Goal: Communication & Community: Answer question/provide support

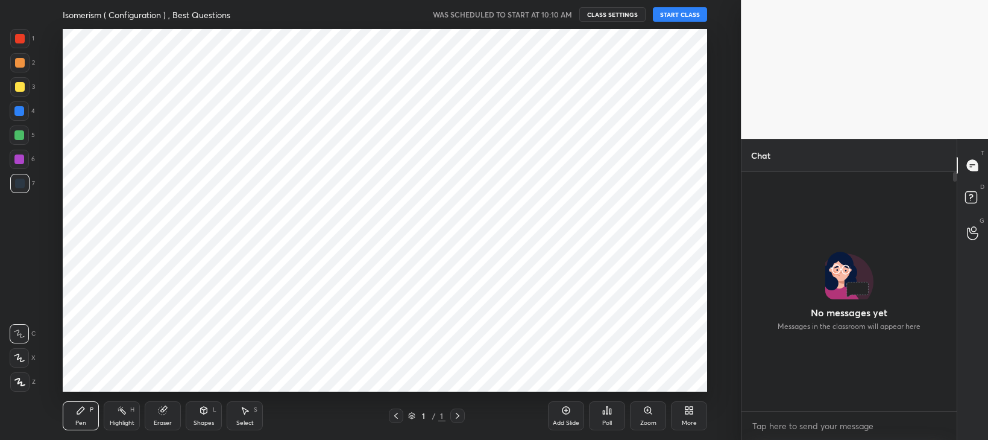
scroll to position [59932, 59601]
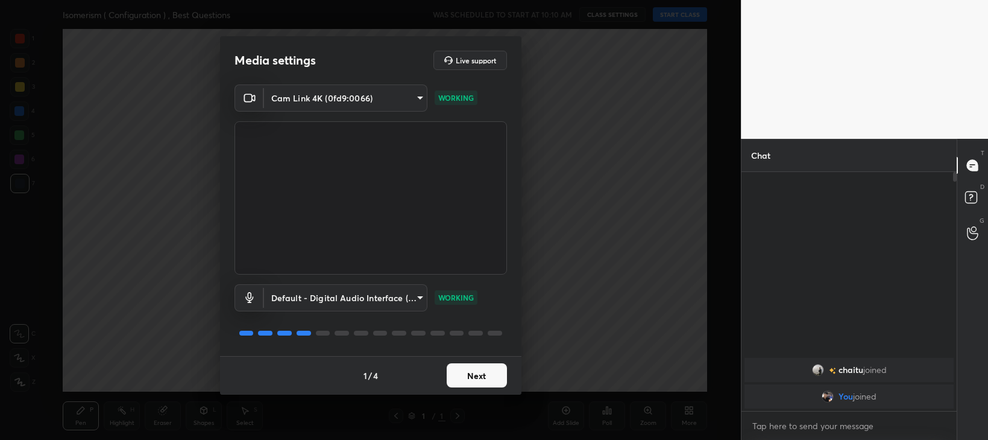
click at [488, 377] on button "Next" at bounding box center [477, 375] width 60 height 24
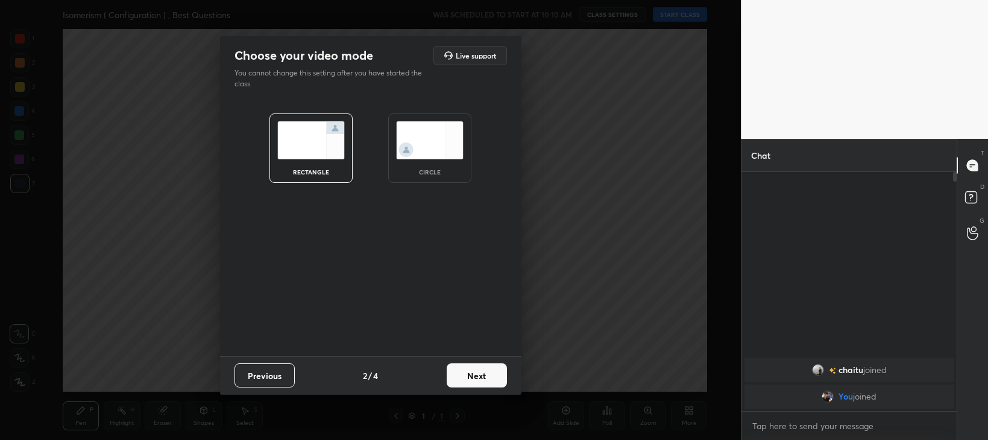
click at [490, 383] on button "Next" at bounding box center [477, 375] width 60 height 24
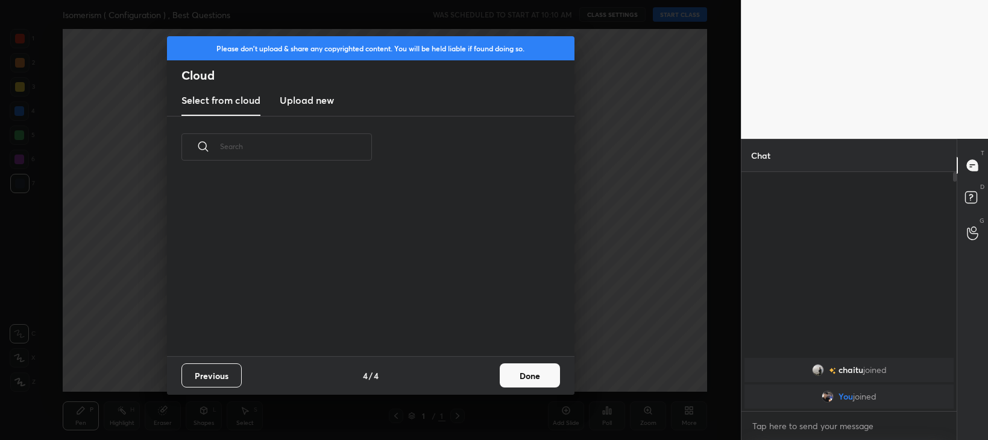
click at [531, 373] on button "Done" at bounding box center [530, 375] width 60 height 24
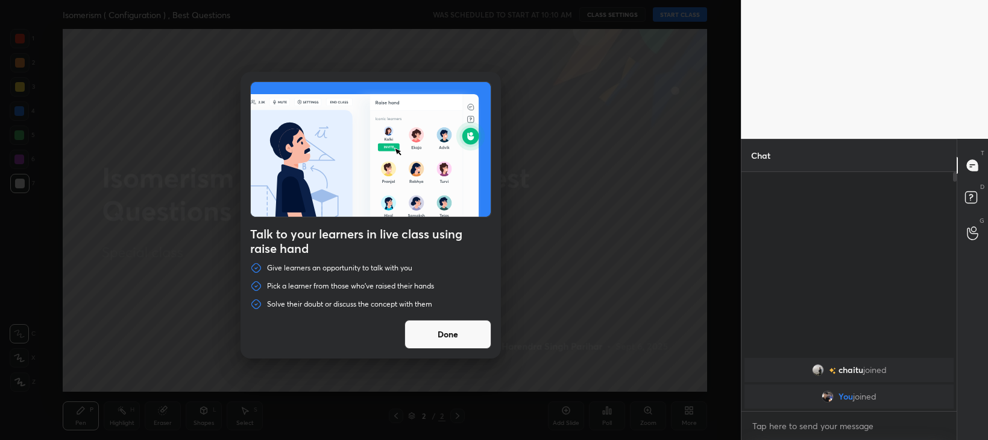
click at [469, 336] on button "Done" at bounding box center [448, 334] width 87 height 29
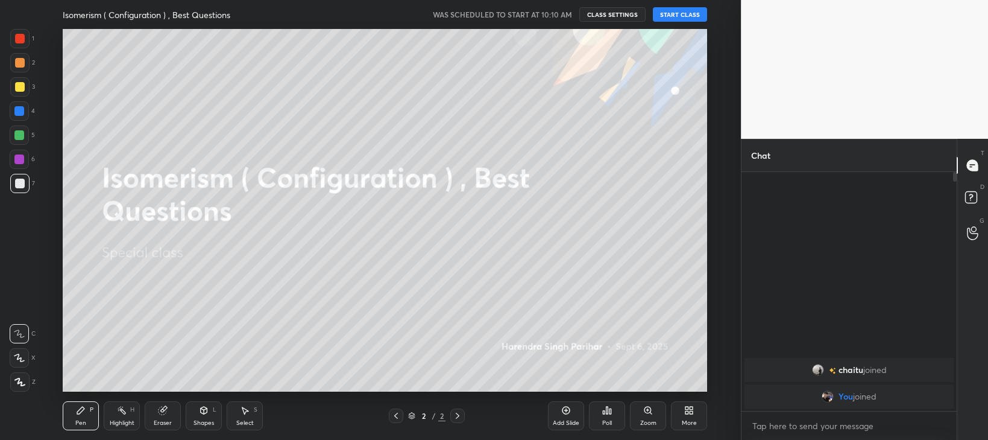
click at [681, 19] on button "START CLASS" at bounding box center [680, 14] width 54 height 14
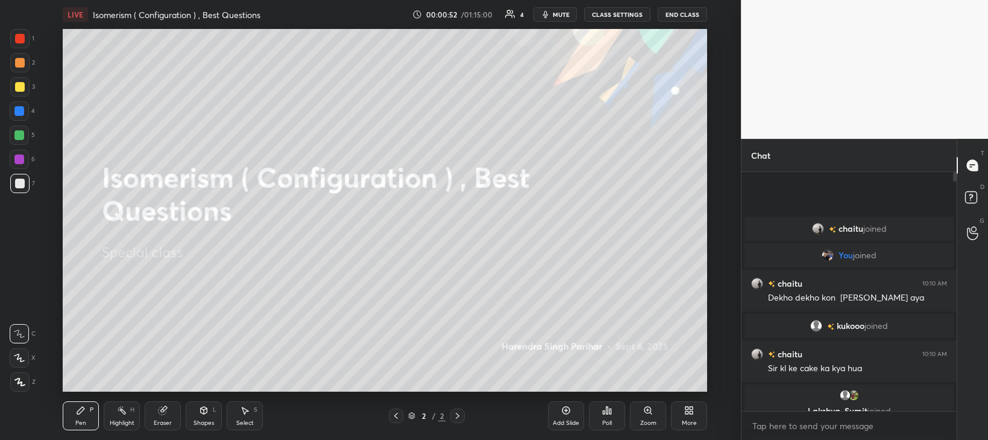
click at [567, 413] on icon at bounding box center [567, 410] width 8 height 8
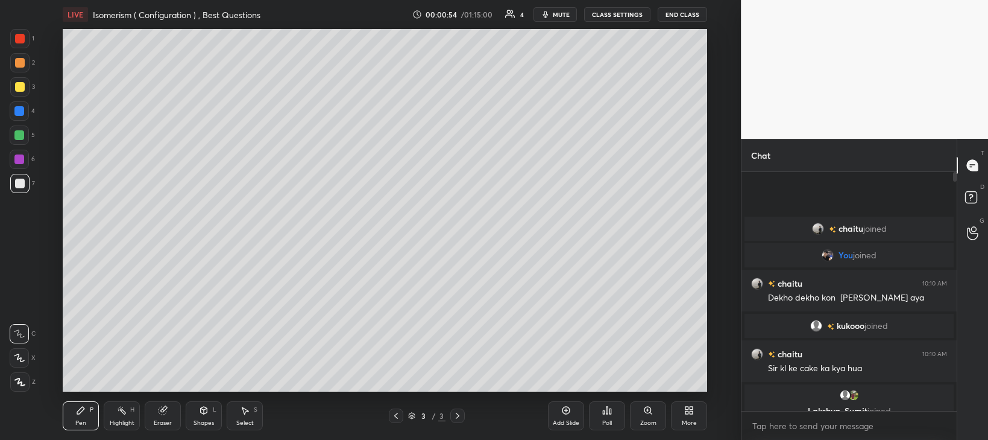
click at [26, 383] on div at bounding box center [19, 381] width 19 height 19
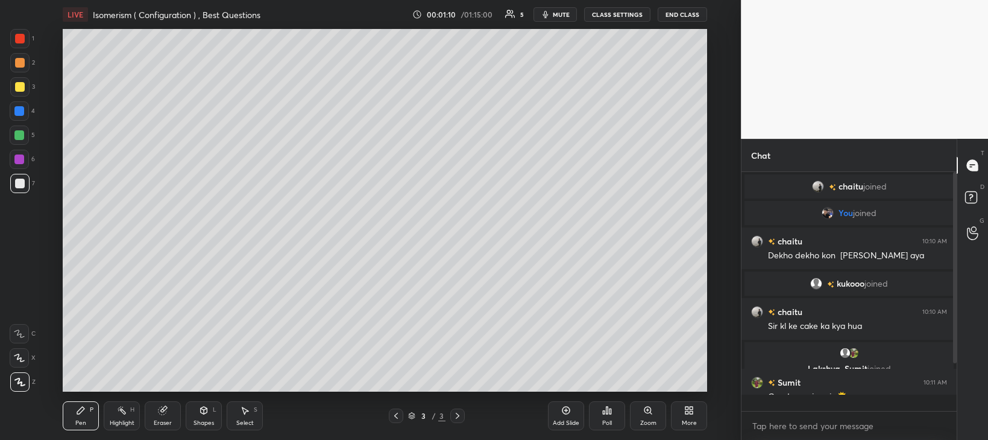
scroll to position [235, 211]
click at [22, 186] on div at bounding box center [20, 183] width 10 height 10
click at [21, 137] on div at bounding box center [19, 135] width 10 height 10
click at [708, 165] on div "Setting up your live class Poll for secs No correct answer Start poll" at bounding box center [385, 210] width 693 height 362
click at [19, 184] on div at bounding box center [20, 183] width 10 height 10
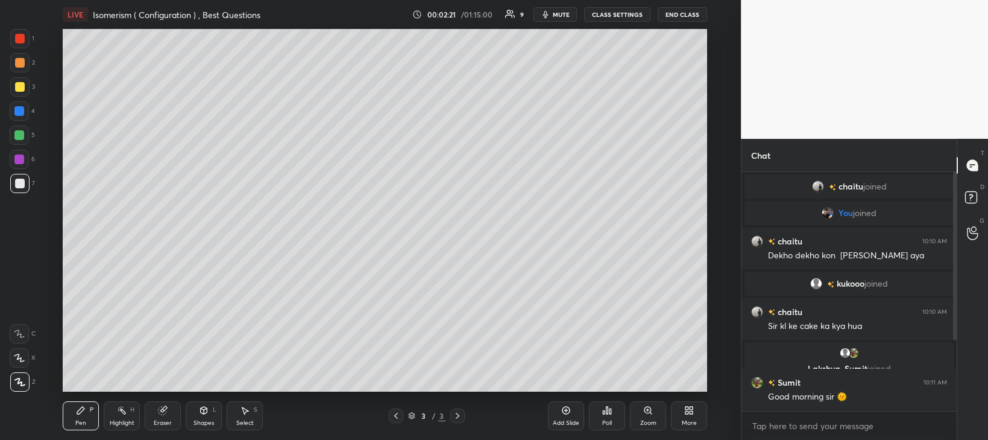
scroll to position [4, 4]
click at [17, 87] on div at bounding box center [20, 87] width 10 height 10
click at [19, 136] on div at bounding box center [19, 135] width 10 height 10
click at [22, 90] on div at bounding box center [20, 87] width 10 height 10
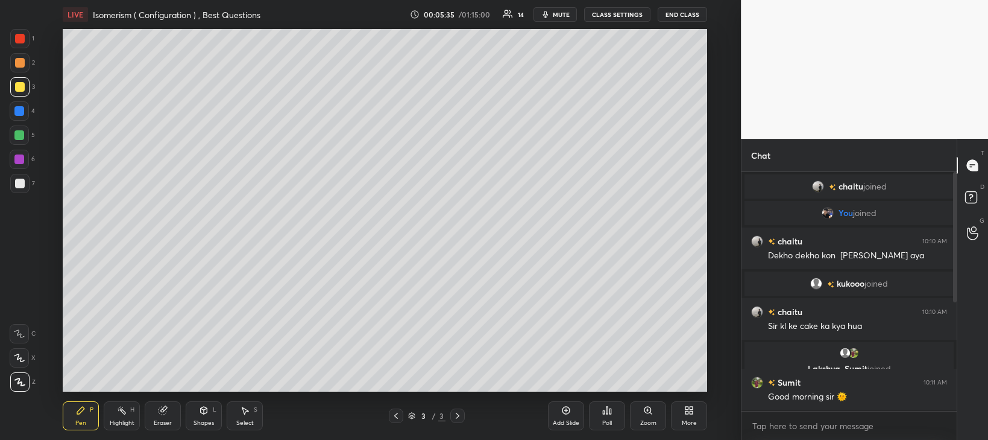
click at [22, 140] on div at bounding box center [19, 134] width 19 height 19
click at [711, 222] on div "Setting up your live class Poll for secs No correct answer Start poll" at bounding box center [385, 210] width 693 height 362
click at [713, 230] on div "Setting up your live class Poll for secs No correct answer Start poll" at bounding box center [385, 210] width 693 height 362
click at [22, 90] on div at bounding box center [20, 87] width 10 height 10
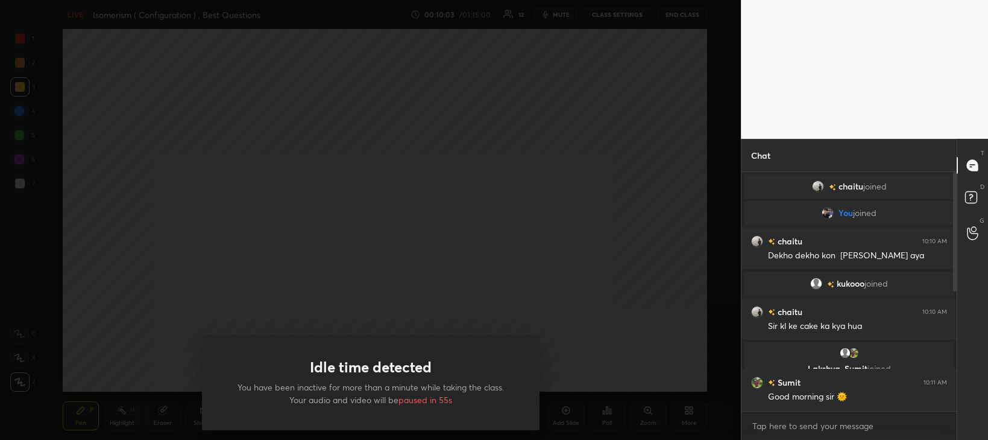
click at [150, 242] on div "Idle time detected You have been inactive for more than a minute while taking t…" at bounding box center [370, 220] width 741 height 440
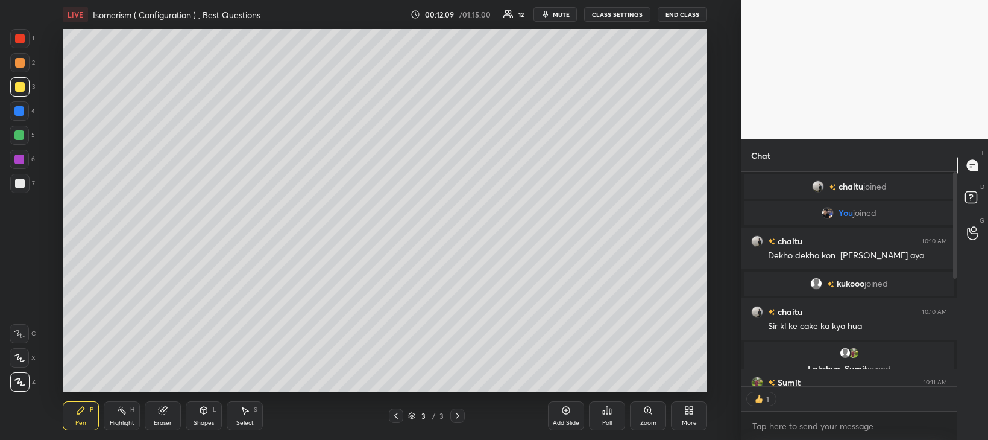
scroll to position [4, 4]
click at [570, 415] on div "Add Slide" at bounding box center [566, 415] width 36 height 29
click at [20, 185] on div at bounding box center [20, 183] width 10 height 10
click at [23, 87] on div at bounding box center [20, 87] width 10 height 10
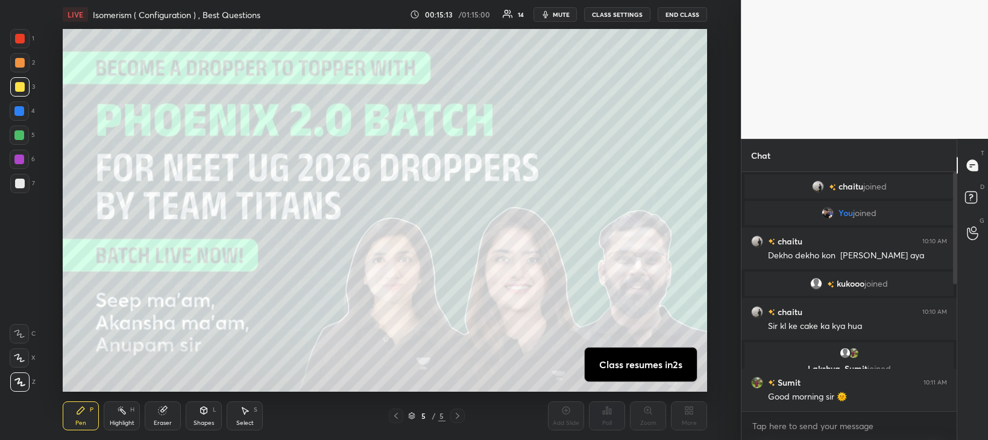
click at [21, 87] on div at bounding box center [20, 87] width 10 height 10
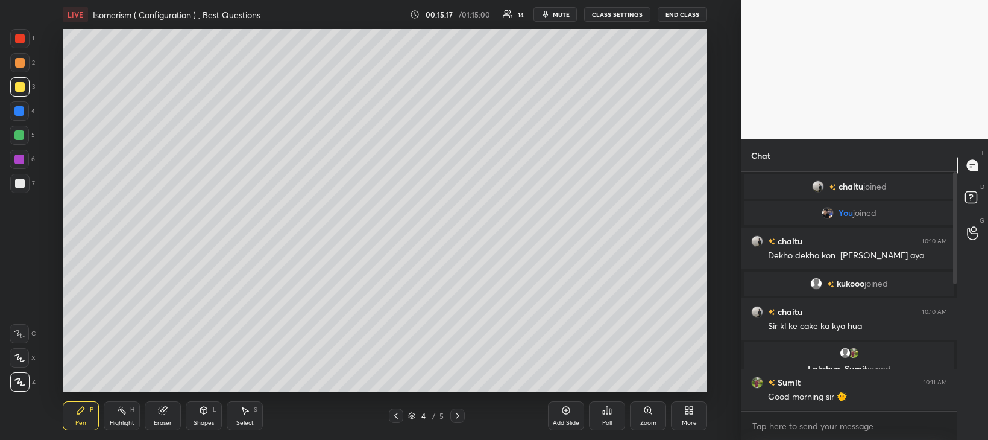
click at [459, 416] on icon at bounding box center [458, 416] width 10 height 10
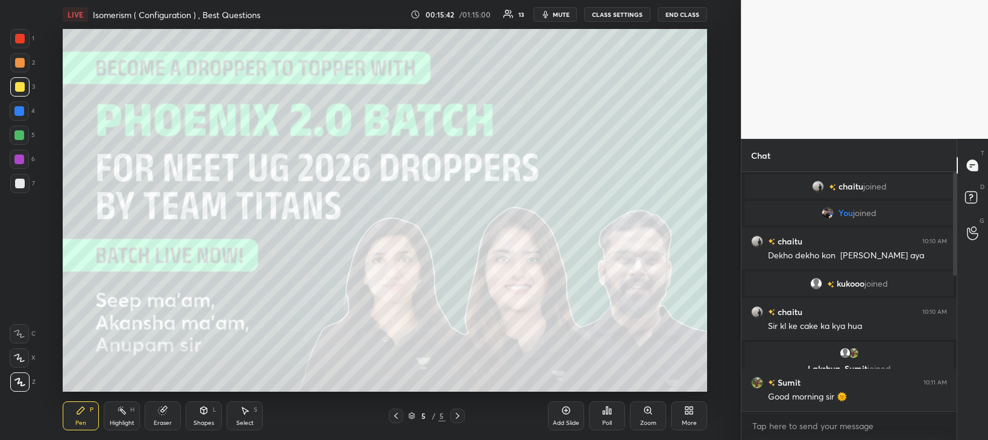
click at [396, 421] on div at bounding box center [396, 415] width 14 height 14
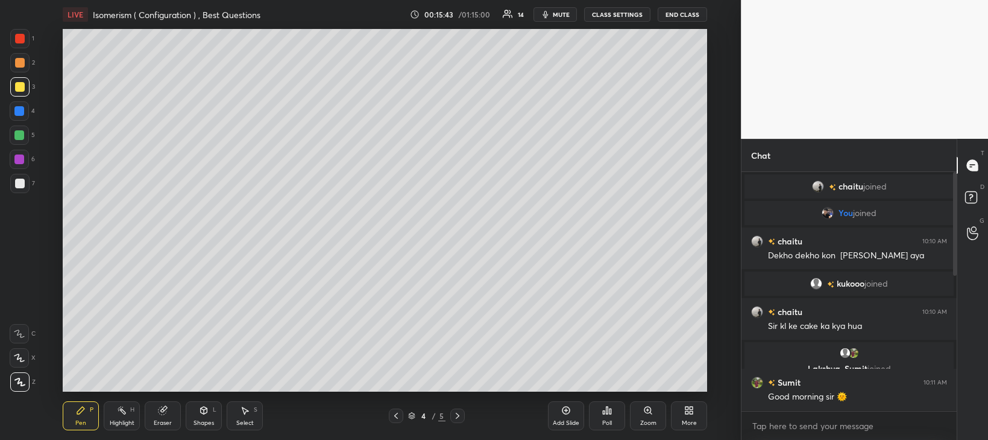
click at [567, 414] on icon at bounding box center [566, 410] width 10 height 10
click at [19, 181] on div at bounding box center [20, 183] width 10 height 10
click at [21, 86] on div at bounding box center [20, 87] width 10 height 10
click at [710, 238] on div "Setting up your live class Poll for secs No correct answer Start poll" at bounding box center [385, 210] width 693 height 362
click at [17, 183] on div at bounding box center [20, 183] width 10 height 10
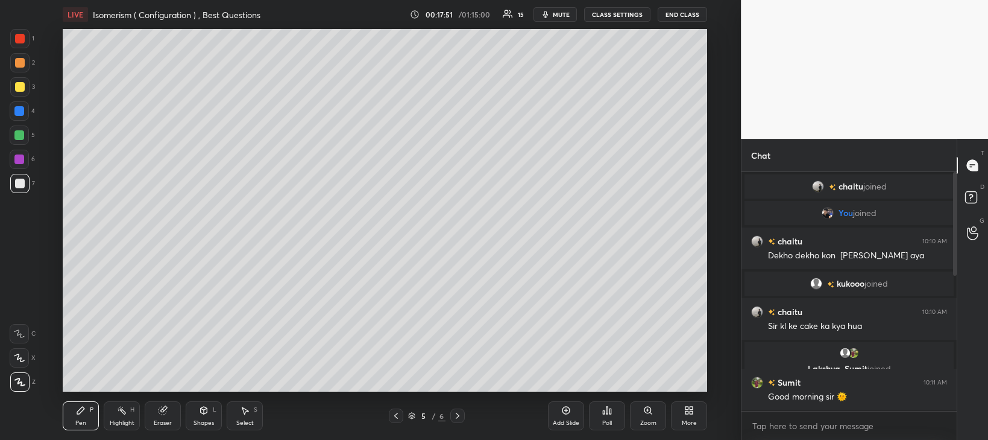
click at [18, 137] on div at bounding box center [19, 135] width 10 height 10
type textarea "x"
click at [20, 134] on div at bounding box center [19, 135] width 10 height 10
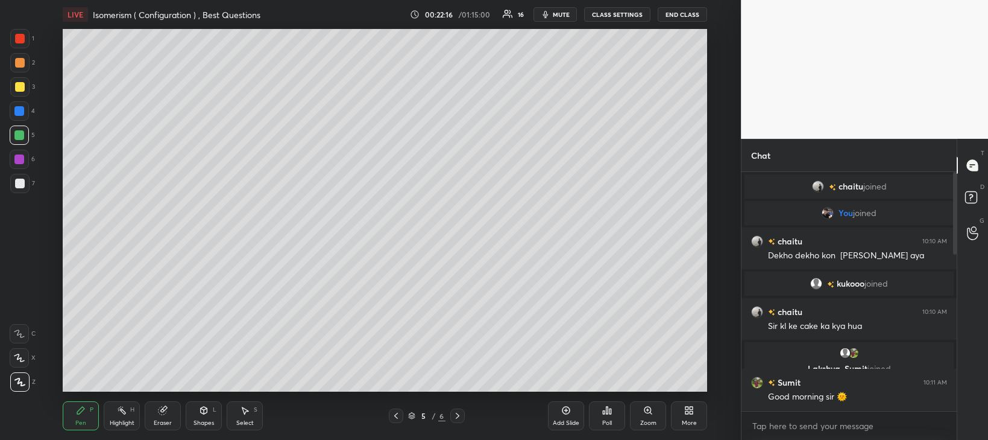
click at [568, 415] on icon at bounding box center [566, 410] width 10 height 10
click at [22, 189] on div at bounding box center [19, 183] width 19 height 19
click at [18, 86] on div at bounding box center [20, 87] width 10 height 10
click at [707, 300] on div "Setting up your live class Poll for secs No correct answer Start poll" at bounding box center [385, 210] width 693 height 362
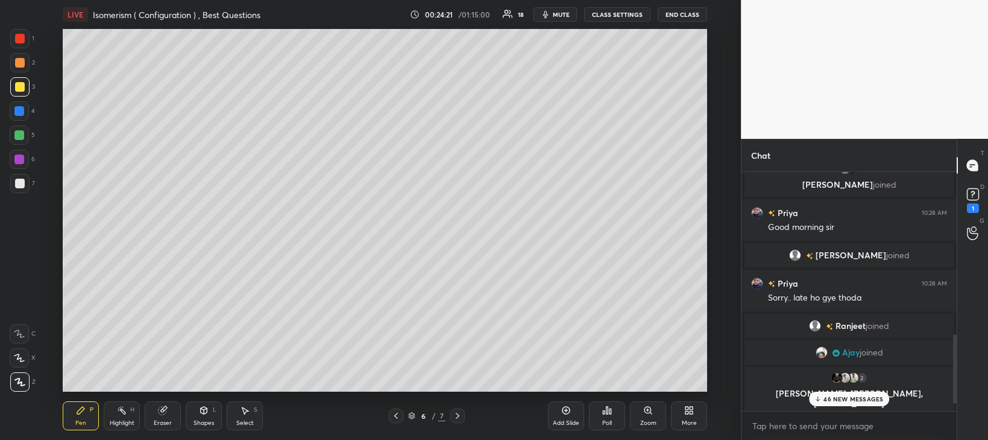
scroll to position [711, 0]
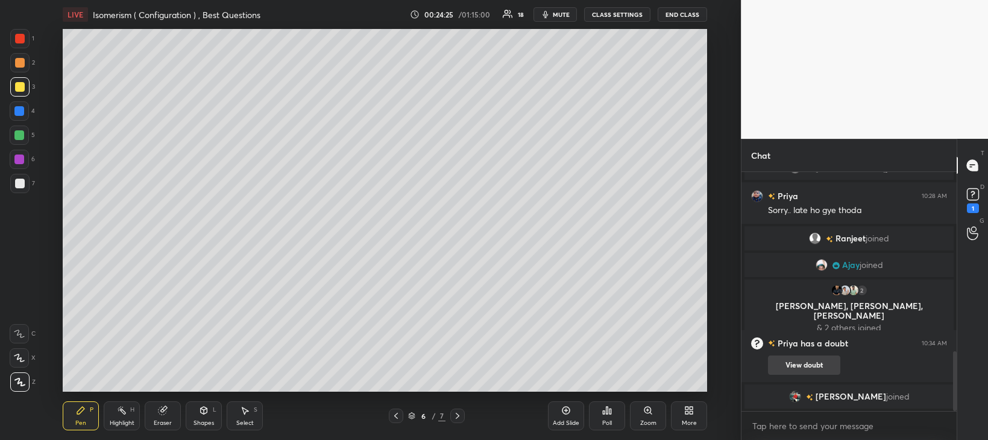
click at [809, 362] on button "View doubt" at bounding box center [804, 364] width 72 height 19
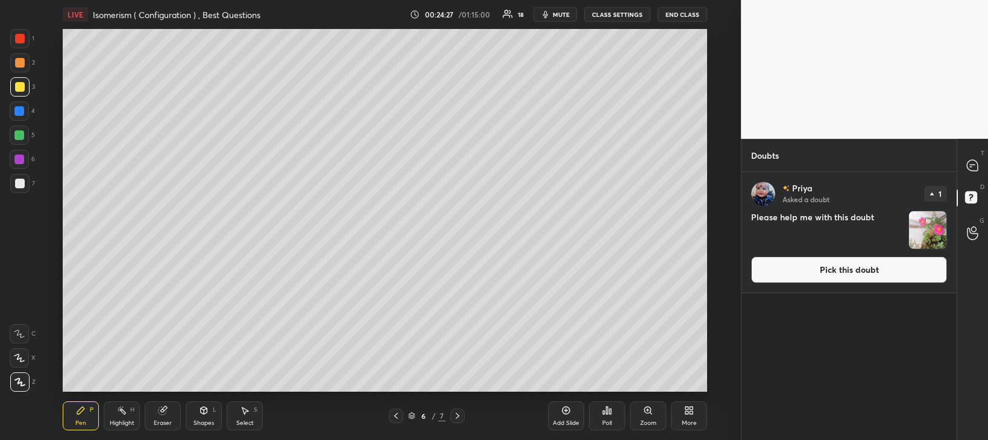
click at [849, 268] on button "Pick this doubt" at bounding box center [849, 269] width 196 height 27
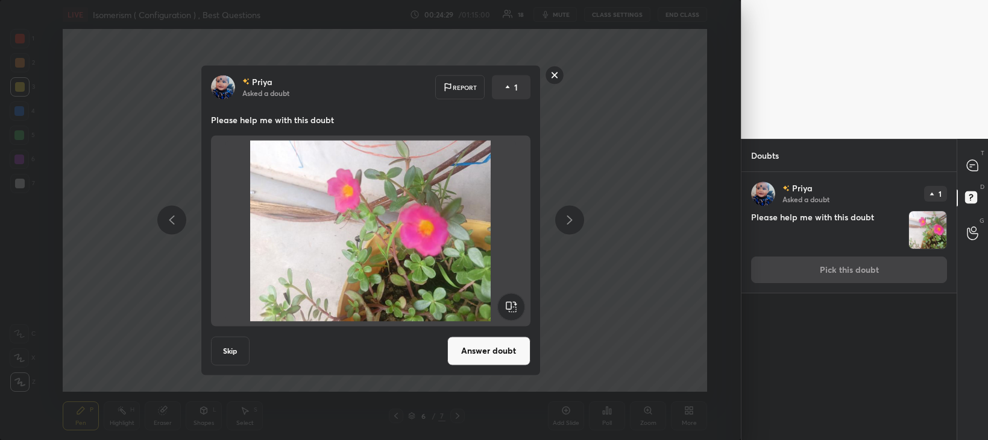
click at [493, 349] on button "Answer doubt" at bounding box center [488, 350] width 83 height 29
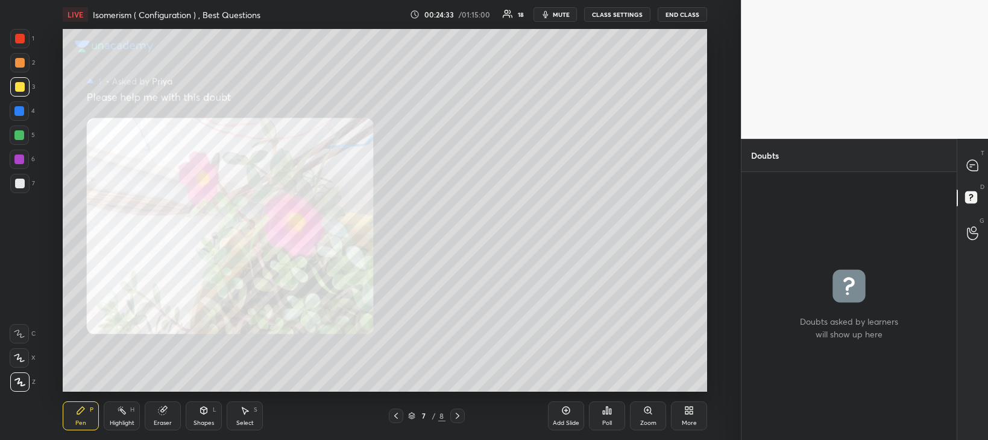
click at [649, 417] on div "Zoom" at bounding box center [648, 415] width 36 height 29
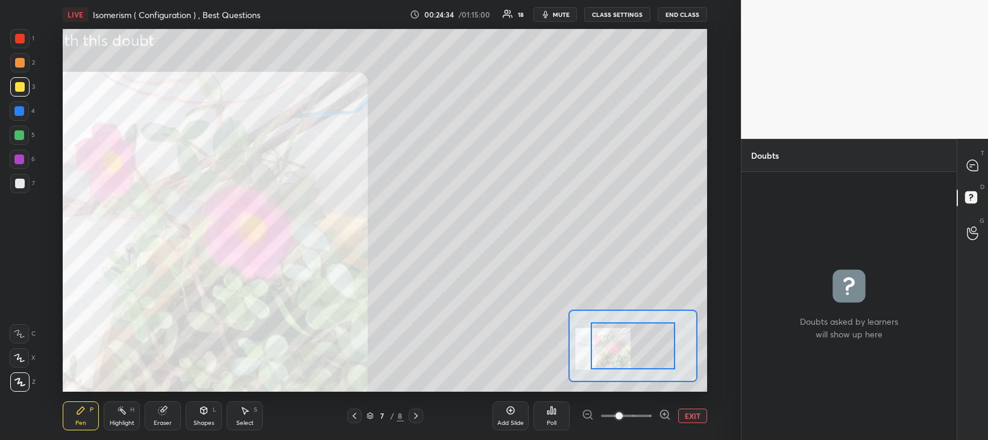
click at [664, 414] on icon at bounding box center [664, 414] width 3 height 0
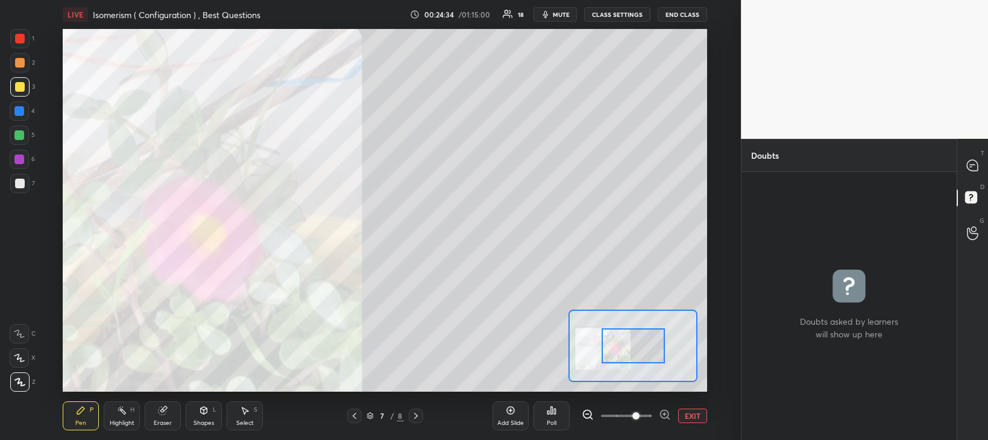
click at [663, 415] on icon at bounding box center [665, 414] width 12 height 12
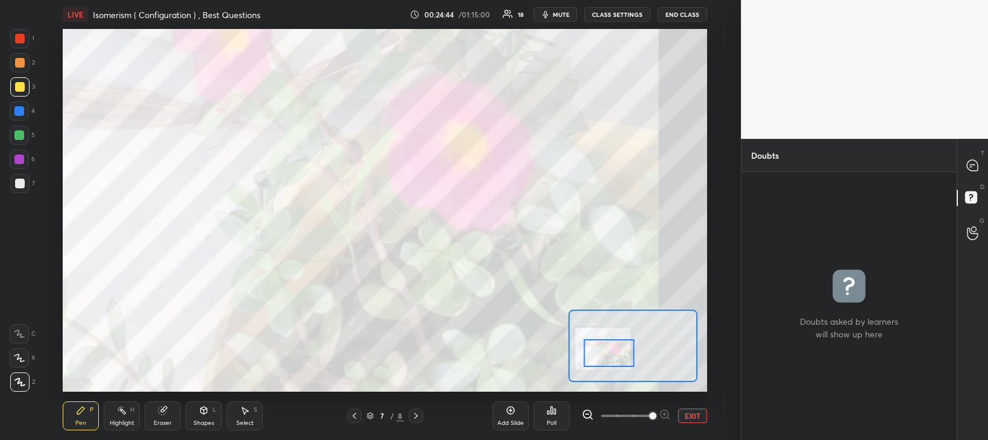
click at [972, 235] on icon at bounding box center [972, 233] width 11 height 14
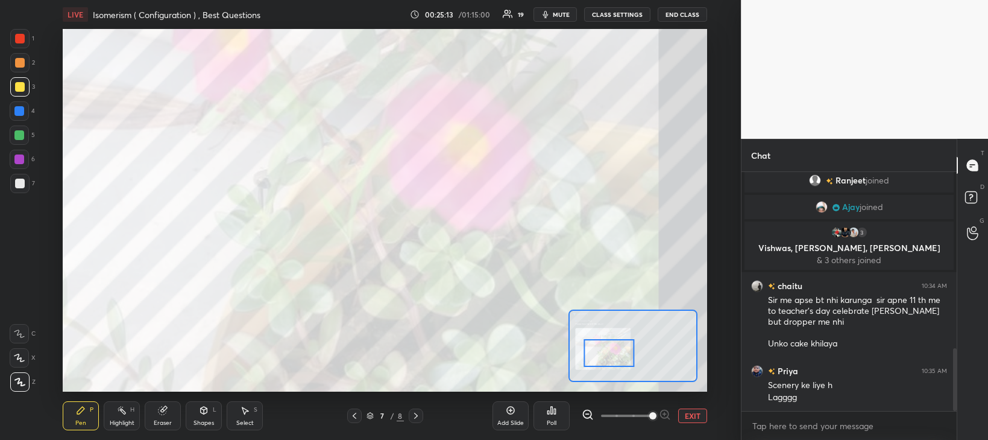
scroll to position [672, 0]
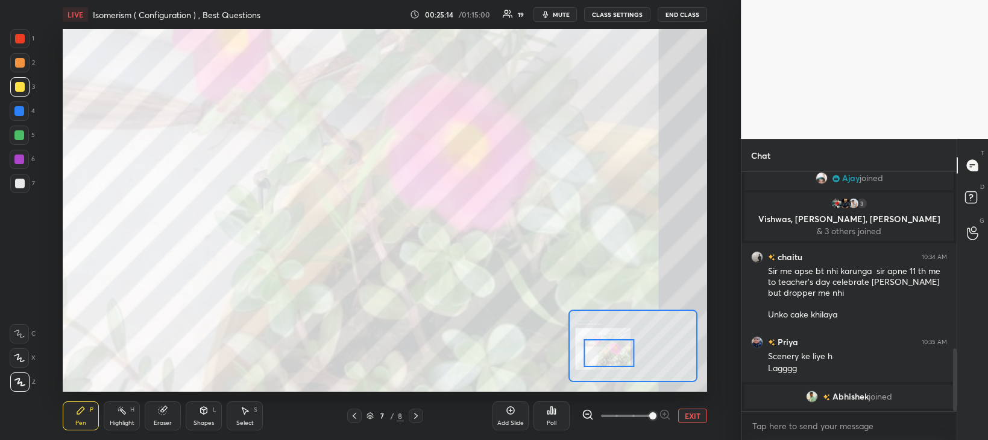
click at [696, 417] on button "EXIT" at bounding box center [692, 415] width 29 height 14
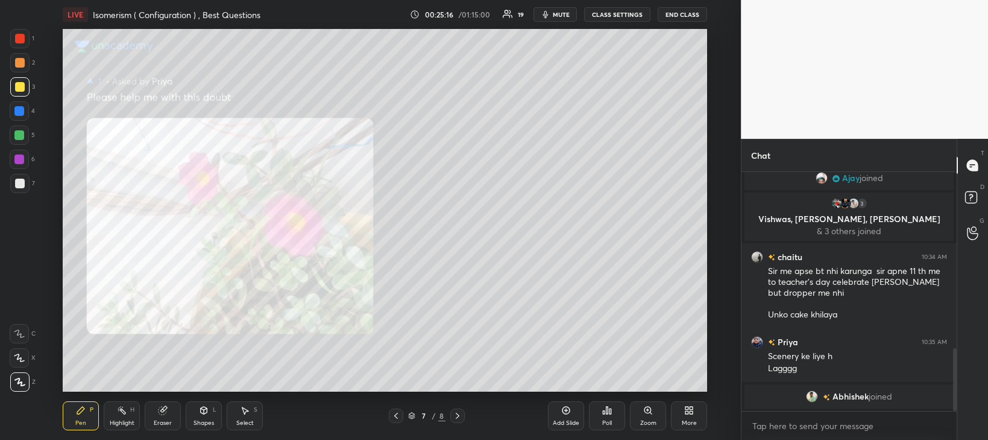
click at [396, 417] on icon at bounding box center [396, 415] width 4 height 6
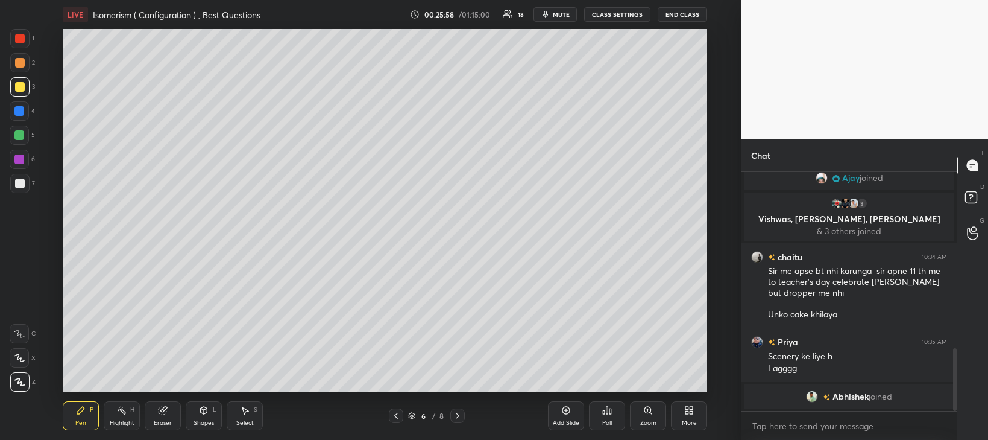
click at [608, 420] on div "Poll" at bounding box center [607, 423] width 10 height 6
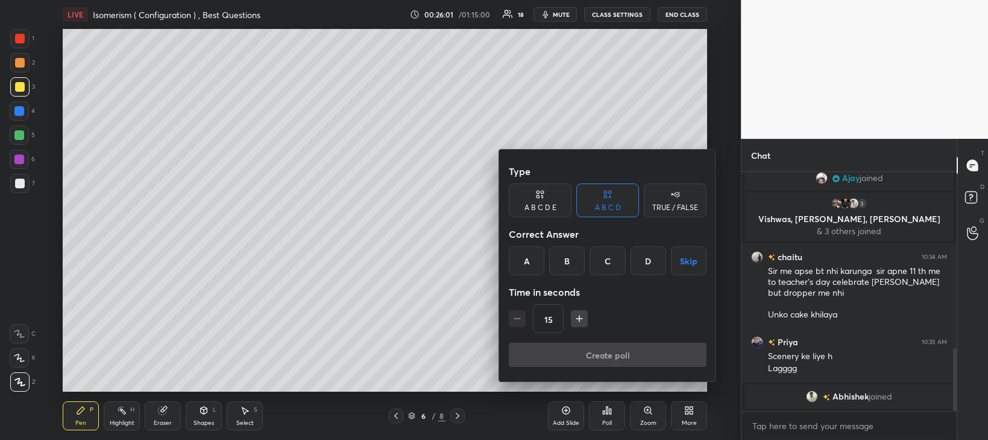
click at [526, 259] on div "A" at bounding box center [527, 260] width 36 height 29
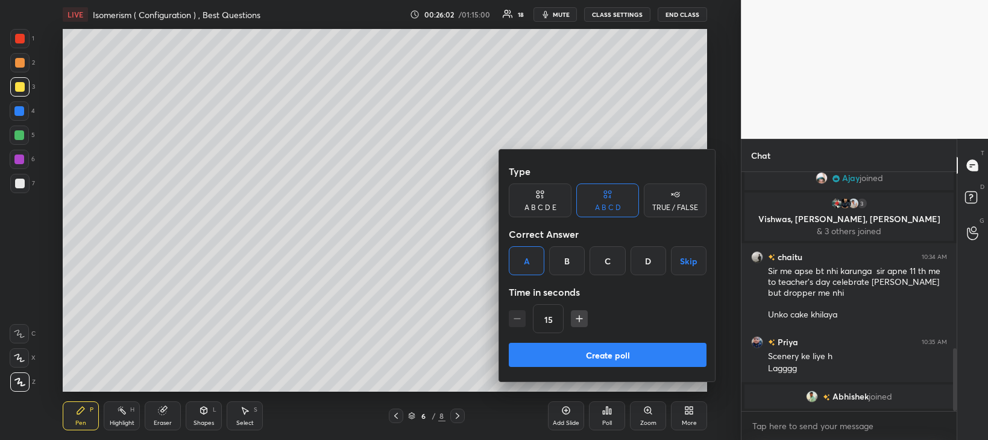
click at [619, 351] on button "Create poll" at bounding box center [608, 354] width 198 height 24
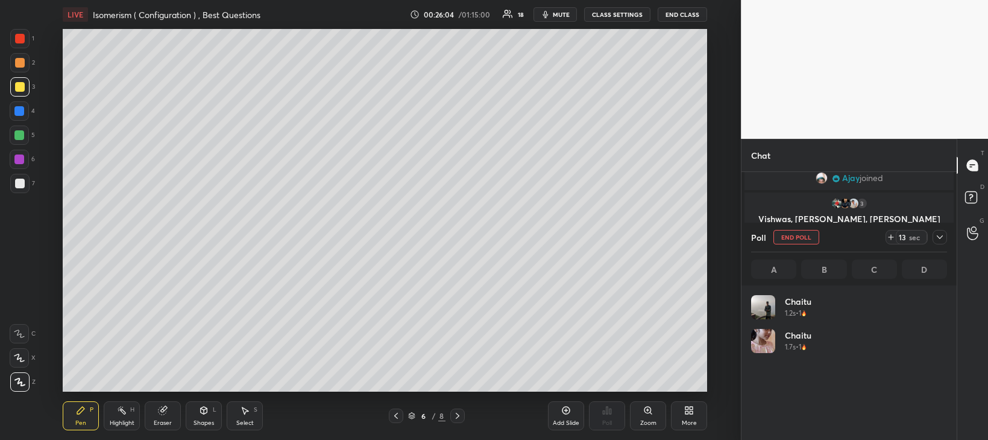
scroll to position [141, 192]
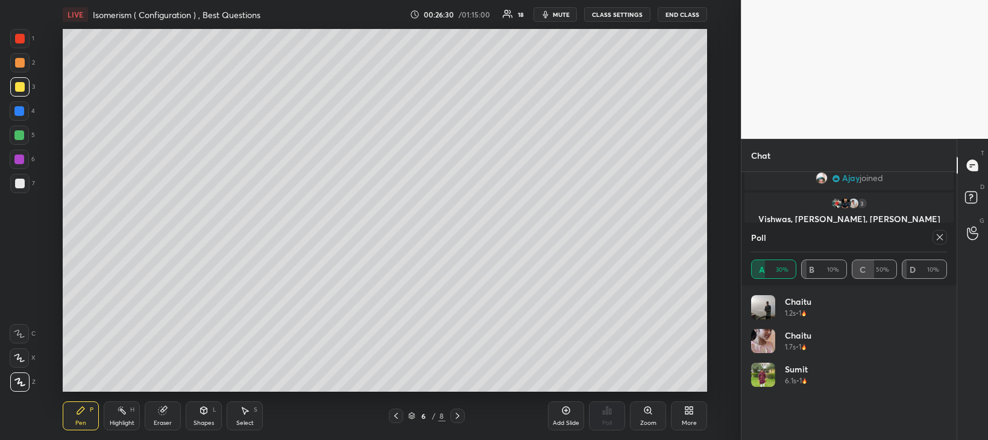
click at [563, 17] on span "mute" at bounding box center [561, 14] width 17 height 8
click at [558, 15] on span "unmute" at bounding box center [560, 14] width 26 height 8
click at [940, 236] on icon at bounding box center [940, 237] width 6 height 6
type textarea "x"
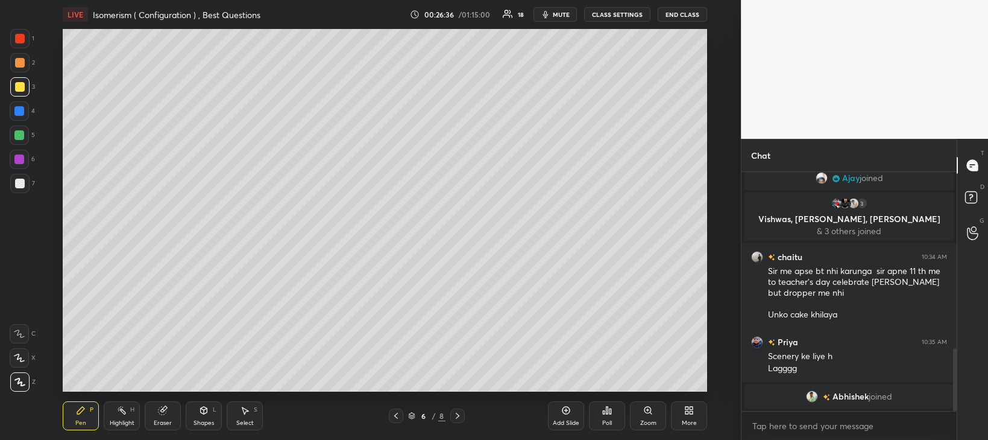
scroll to position [4, 4]
click at [612, 418] on div "Poll" at bounding box center [607, 415] width 36 height 29
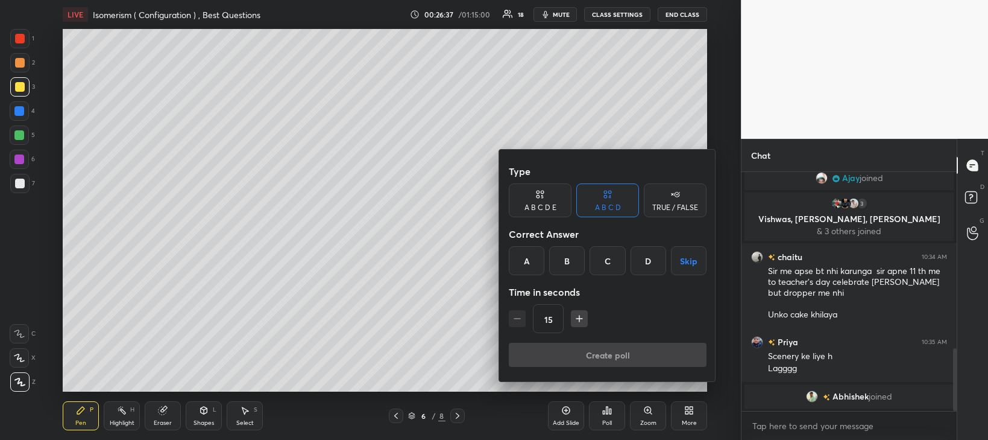
click at [579, 317] on icon "button" at bounding box center [579, 318] width 0 height 6
click at [579, 318] on icon "button" at bounding box center [579, 318] width 6 height 0
click at [520, 320] on icon "button" at bounding box center [517, 318] width 12 height 12
type input "30"
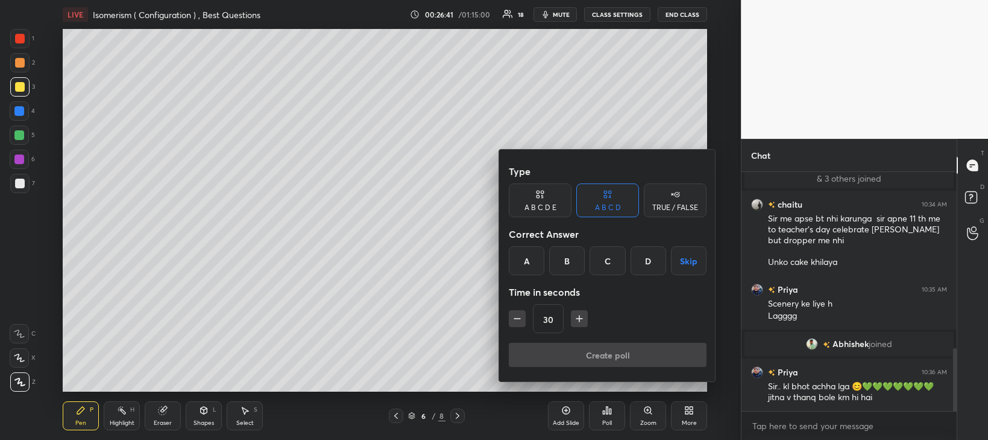
scroll to position [694, 0]
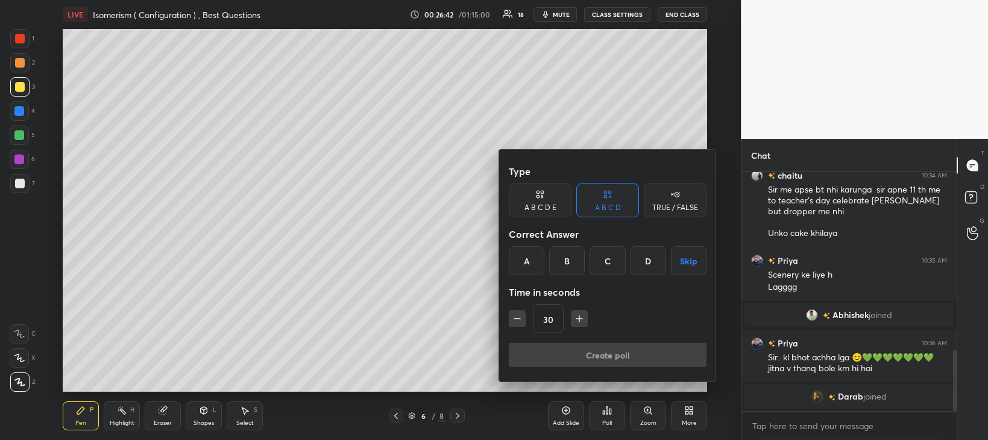
click at [529, 406] on div at bounding box center [494, 220] width 988 height 440
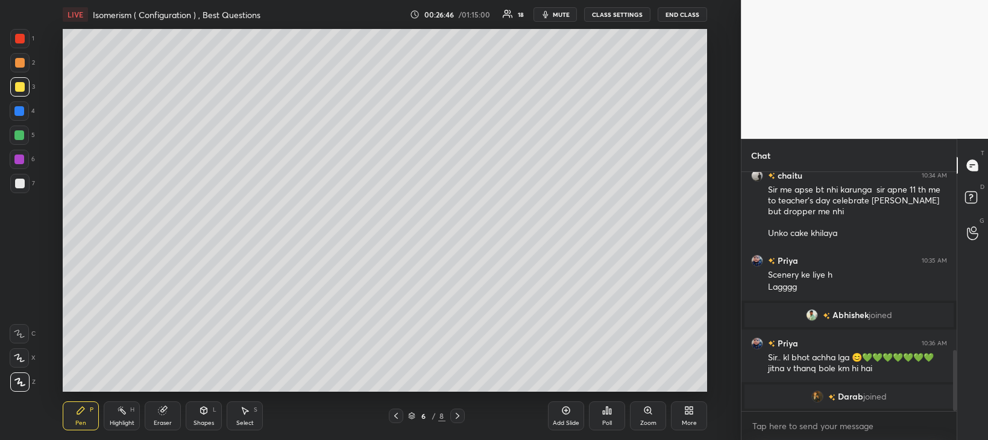
click at [22, 139] on div at bounding box center [19, 135] width 10 height 10
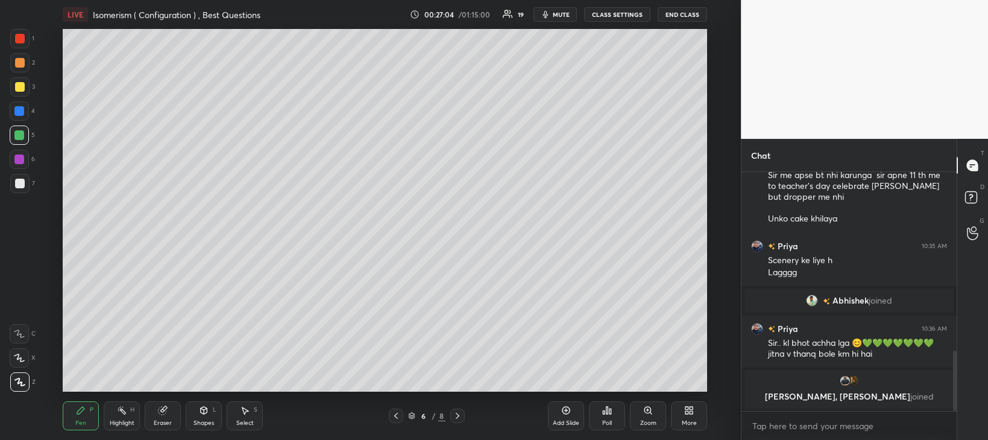
scroll to position [704, 0]
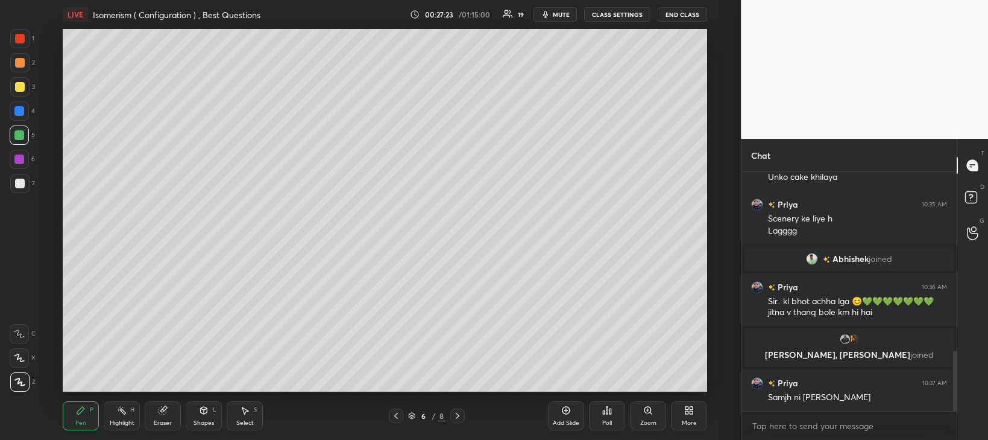
click at [171, 420] on div "Eraser" at bounding box center [163, 423] width 18 height 6
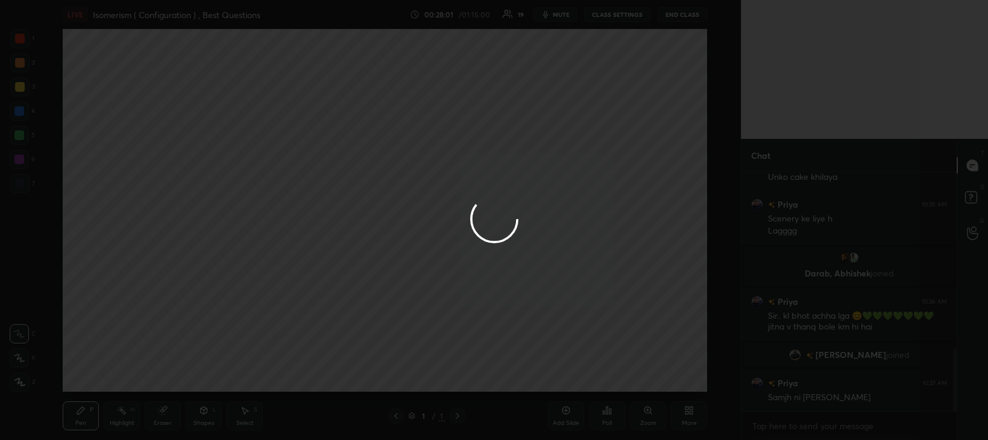
scroll to position [714, 0]
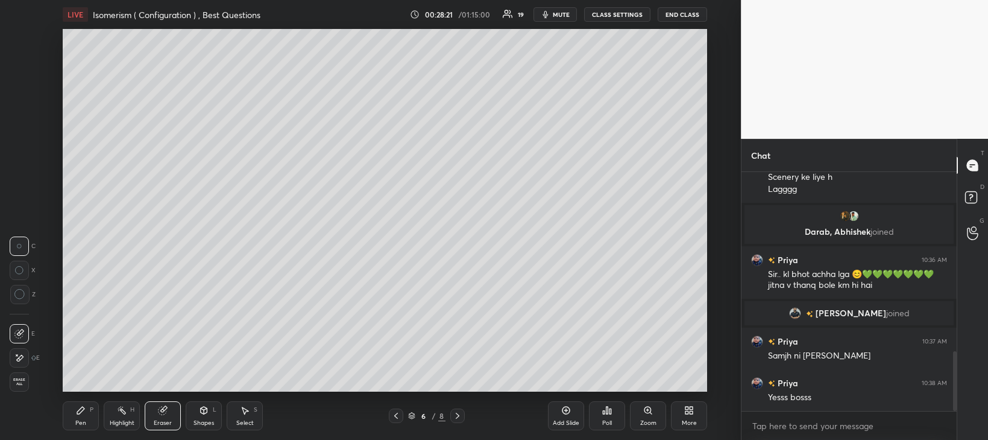
click at [207, 418] on div "Shapes L" at bounding box center [204, 415] width 36 height 29
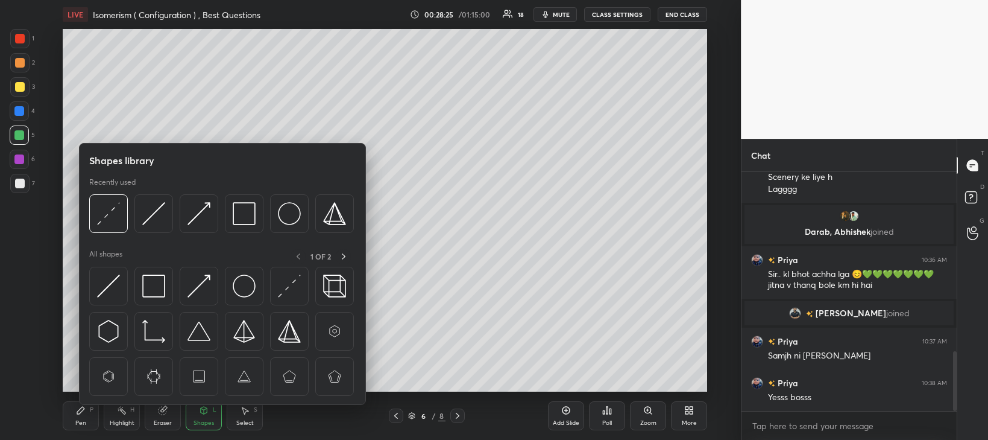
click at [250, 418] on div "Select S" at bounding box center [245, 415] width 36 height 29
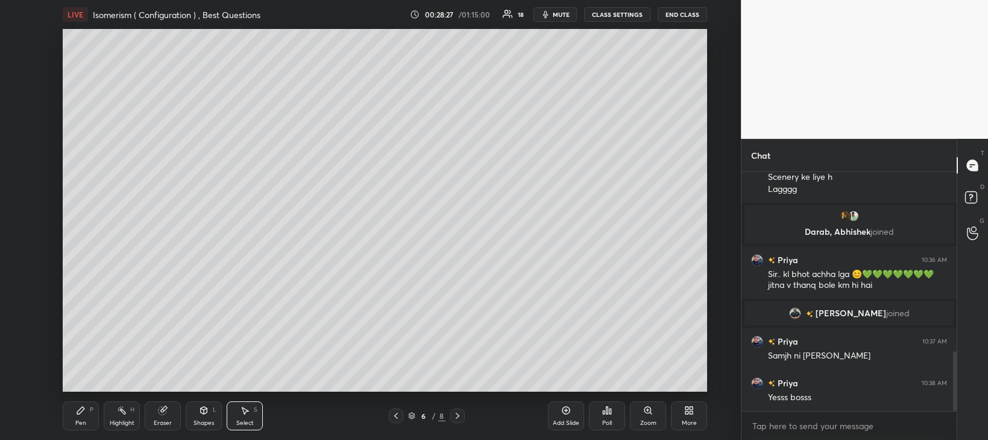
click at [200, 420] on div "Shapes" at bounding box center [204, 423] width 21 height 6
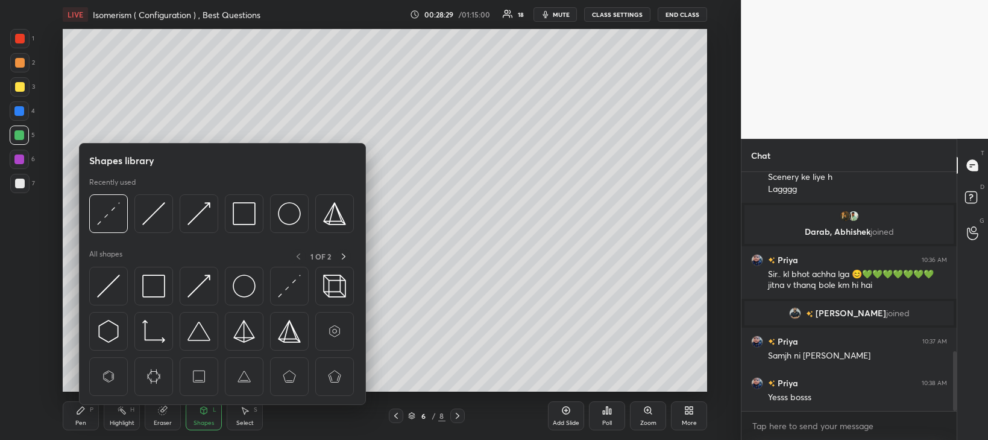
scroll to position [727, 0]
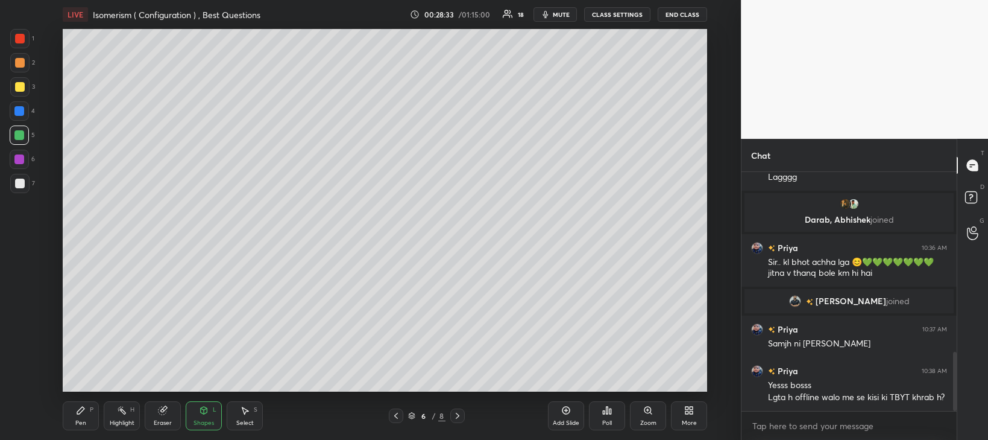
click at [246, 417] on div "Select S" at bounding box center [245, 415] width 36 height 29
click at [119, 292] on div "0 ° Undo Copy Duplicate Duplicate to new slide Delete" at bounding box center [385, 210] width 645 height 362
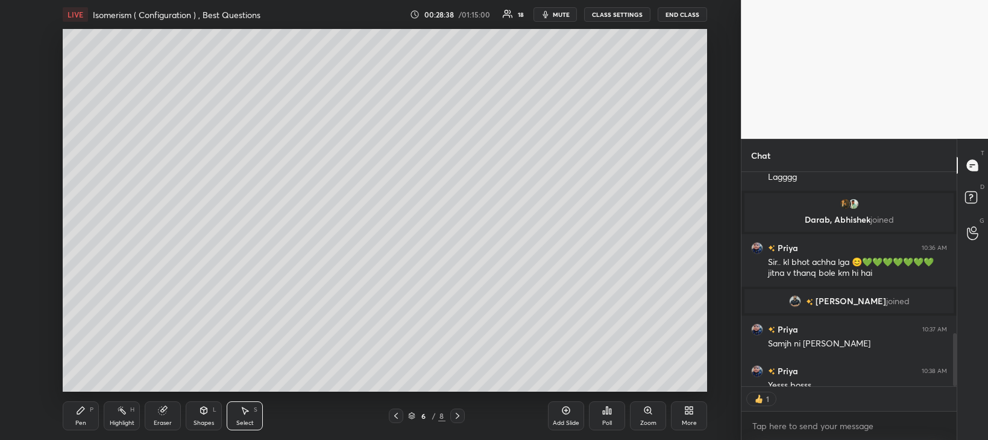
scroll to position [4, 4]
type textarea "x"
